Goal: Information Seeking & Learning: Check status

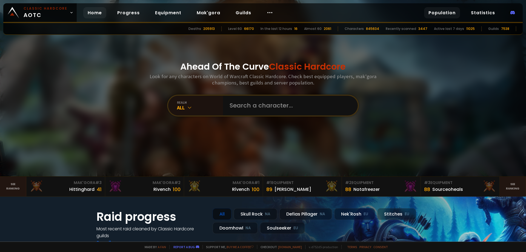
click at [447, 15] on link "Population" at bounding box center [442, 12] width 36 height 11
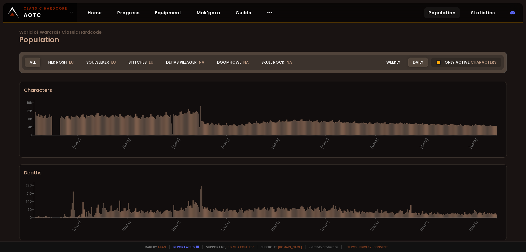
click at [3, 148] on div "World of Warcraft Classic Hardcode Population Realm All All Nek'Rosh EU Soulsee…" at bounding box center [263, 120] width 526 height 241
click at [429, 17] on link "Population" at bounding box center [442, 12] width 36 height 11
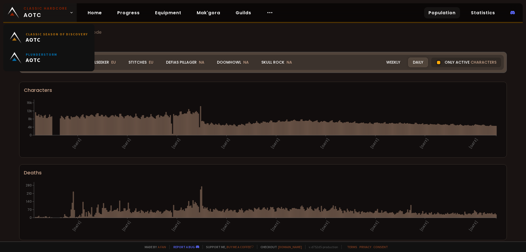
click at [72, 12] on link "Classic Hardcore AOTC" at bounding box center [39, 12] width 73 height 19
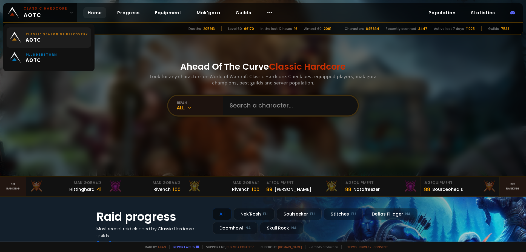
click at [71, 31] on link "Classic Season of Discovery AOTC" at bounding box center [49, 37] width 85 height 20
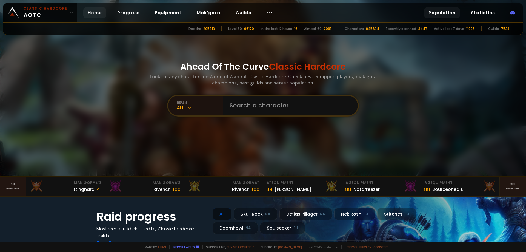
click at [446, 14] on link "Population" at bounding box center [442, 12] width 36 height 11
click at [441, 13] on link "Population" at bounding box center [442, 12] width 36 height 11
